Goal: Find specific page/section: Find specific page/section

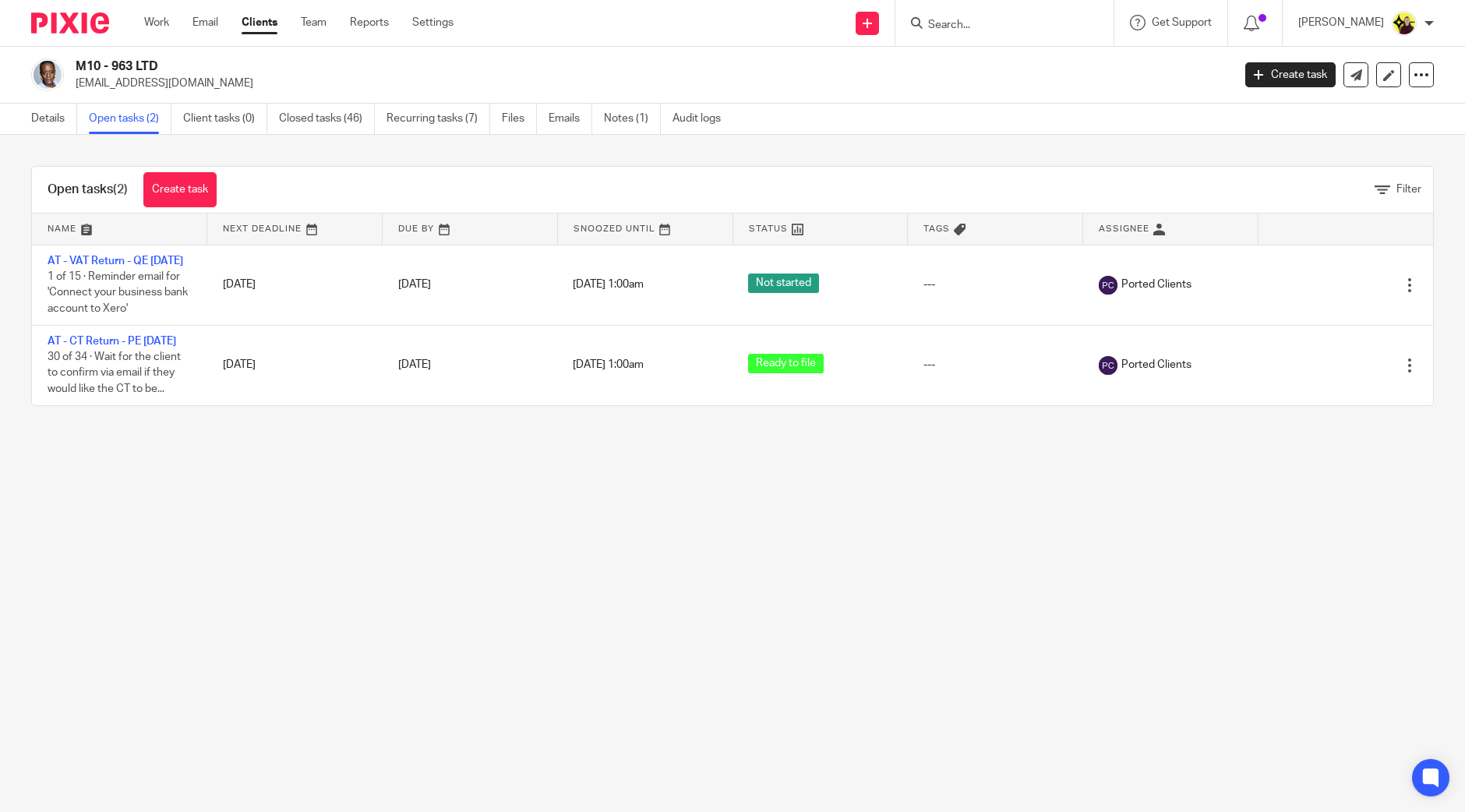
click at [1053, 21] on input "Search" at bounding box center [996, 25] width 140 height 14
paste input "zoemarie20@hotmail.co.uj"
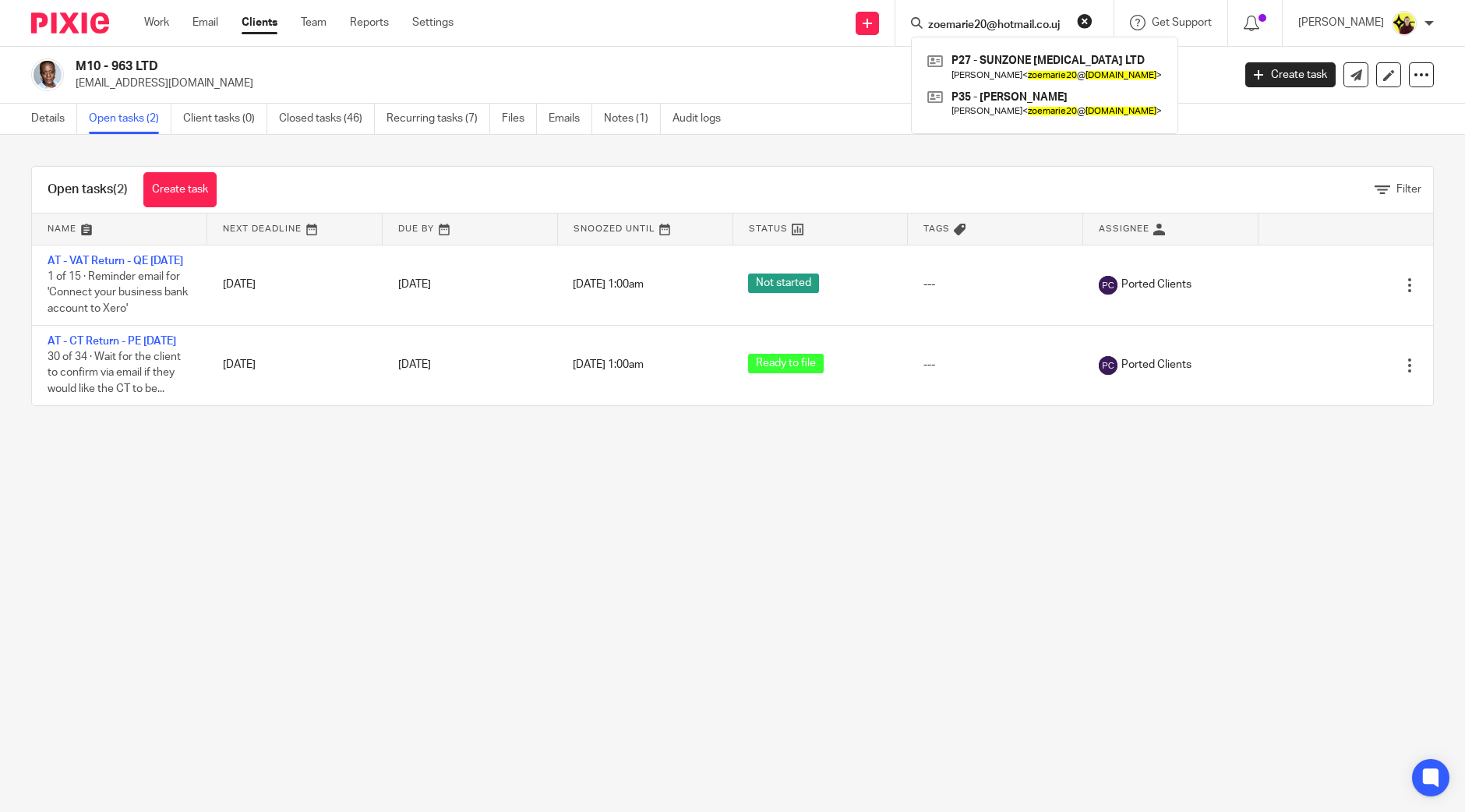
type input "zoemarie20@hotmail.co.uj"
click at [1045, 73] on link at bounding box center [1045, 67] width 243 height 36
